Goal: Task Accomplishment & Management: Manage account settings

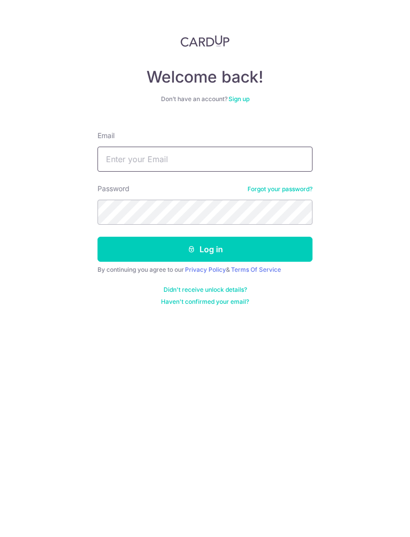
click at [283, 157] on input "Email" at bounding box center [205, 159] width 215 height 25
type input "[EMAIL_ADDRESS][DOMAIN_NAME]"
click at [288, 254] on button "Log in" at bounding box center [205, 249] width 215 height 25
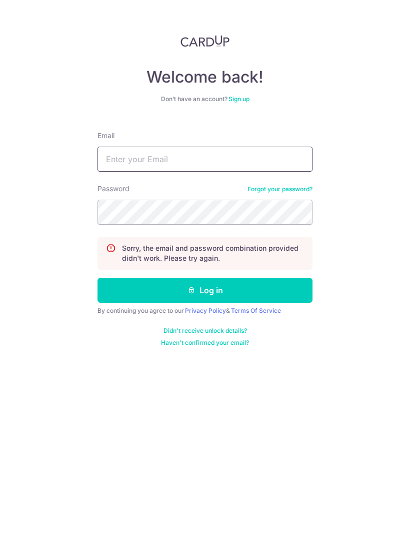
click at [278, 167] on input "Email" at bounding box center [205, 159] width 215 height 25
type input "[EMAIL_ADDRESS][DOMAIN_NAME]"
click at [277, 292] on button "Log in" at bounding box center [205, 290] width 215 height 25
click at [289, 193] on link "Forgot your password?" at bounding box center [280, 189] width 65 height 8
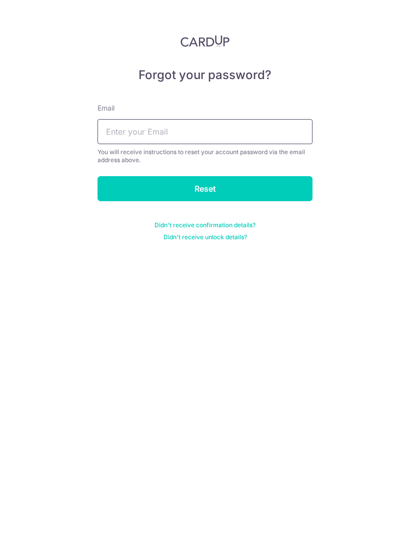
click at [272, 139] on input "text" at bounding box center [205, 131] width 215 height 25
type input "L"
type input "[EMAIL_ADDRESS][DOMAIN_NAME]"
click at [281, 191] on input "Reset" at bounding box center [205, 188] width 215 height 25
